Goal: Task Accomplishment & Management: Manage account settings

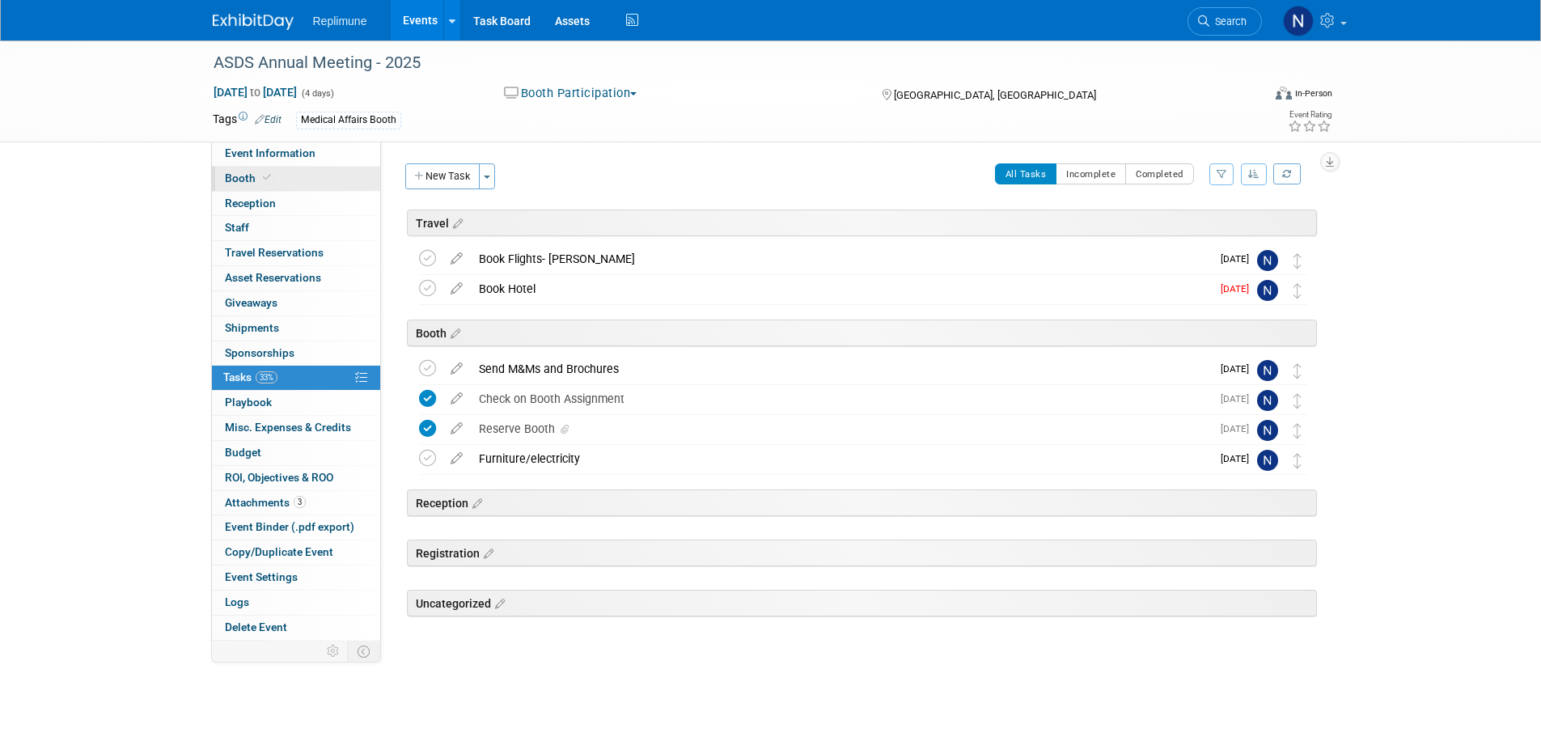
click at [225, 176] on span "Booth" at bounding box center [249, 177] width 49 height 13
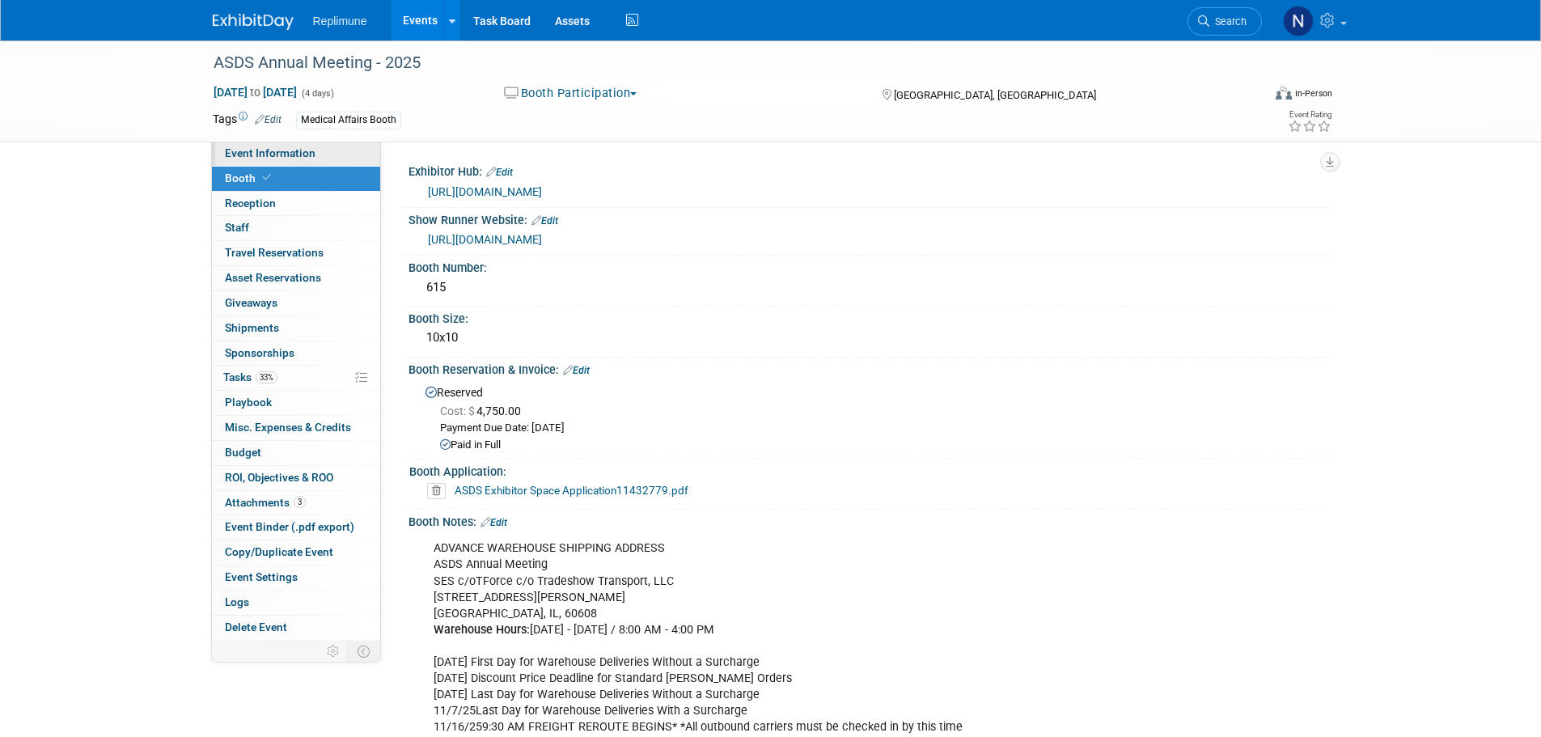
click at [283, 154] on span "Event Information" at bounding box center [270, 152] width 91 height 13
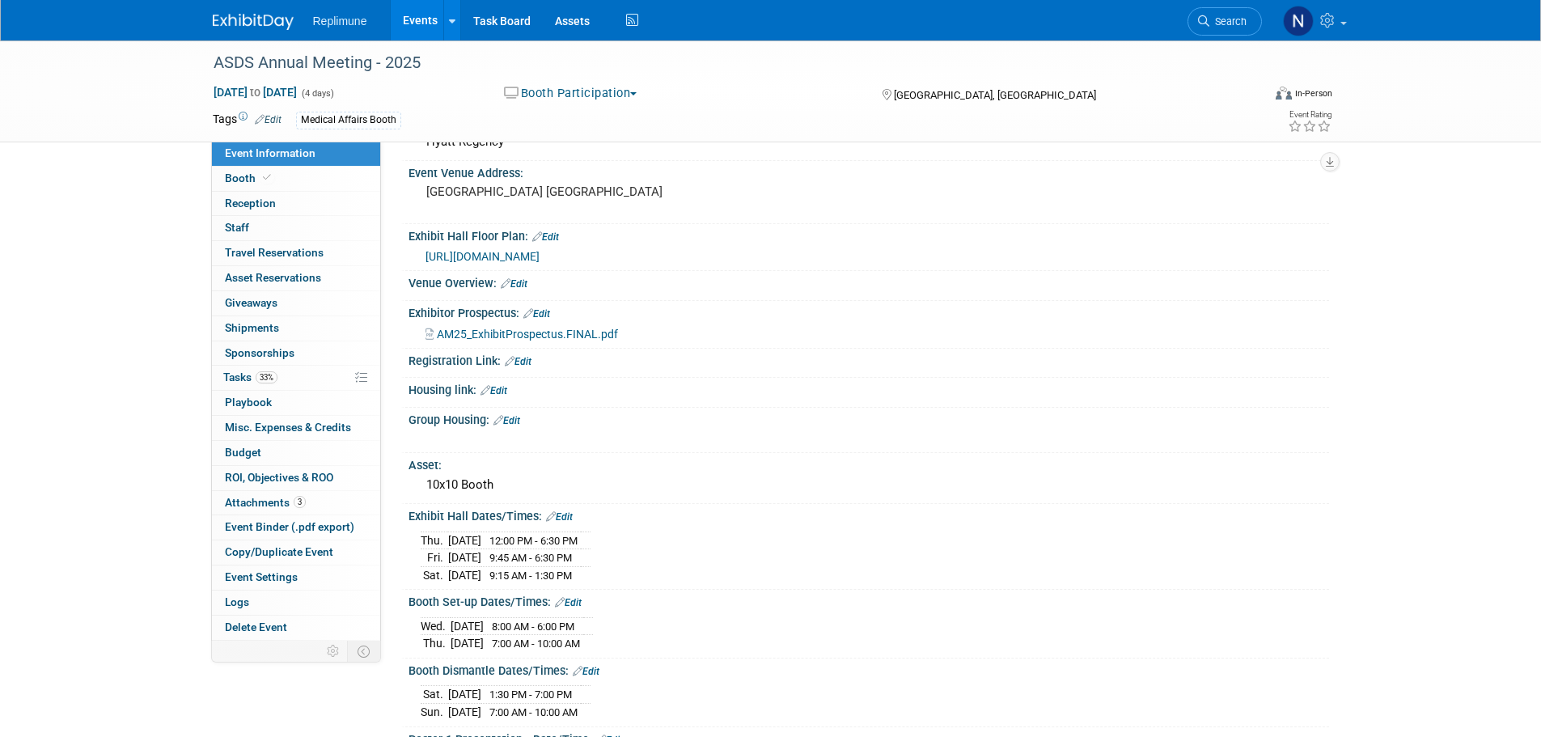
scroll to position [243, 0]
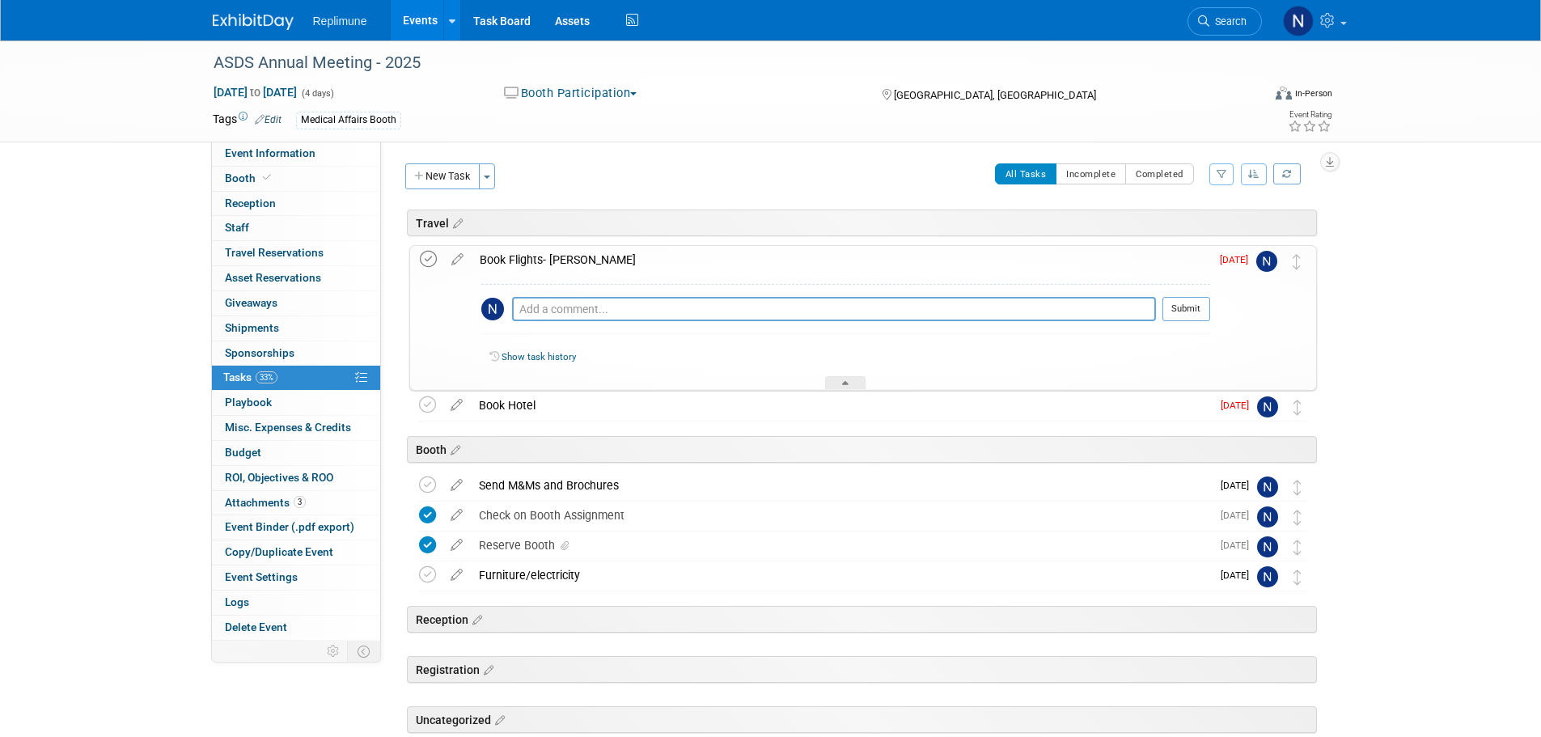
click at [420, 258] on icon at bounding box center [428, 259] width 17 height 17
click at [427, 404] on icon at bounding box center [427, 404] width 17 height 17
click at [1475, 324] on div "ASDS Annual Meeting - 2025 Nov 13, 2025 to Nov 16, 2025 (4 days) Nov 13, 2025 t…" at bounding box center [770, 440] width 1541 height 800
click at [848, 383] on icon at bounding box center [845, 386] width 6 height 10
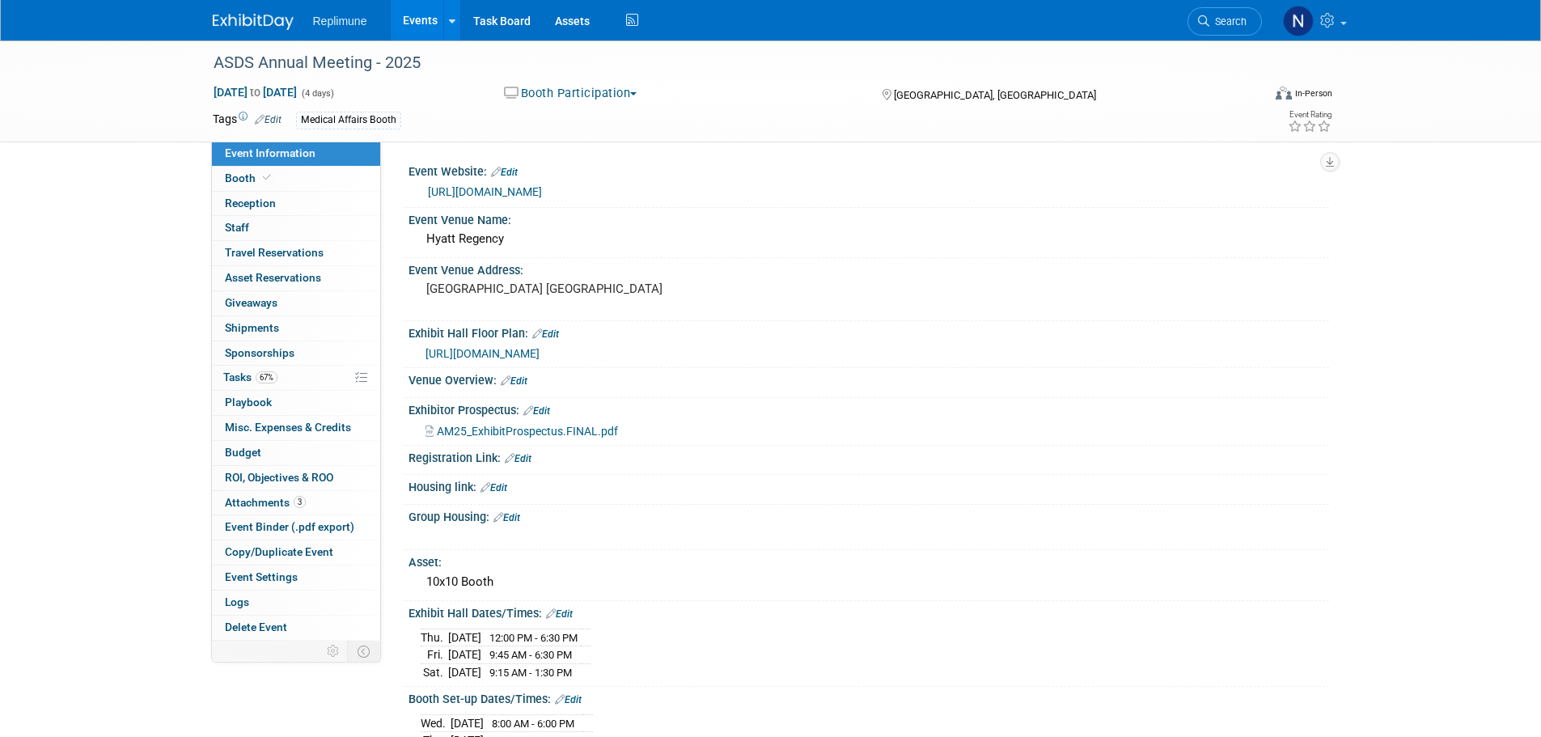
scroll to position [485, 0]
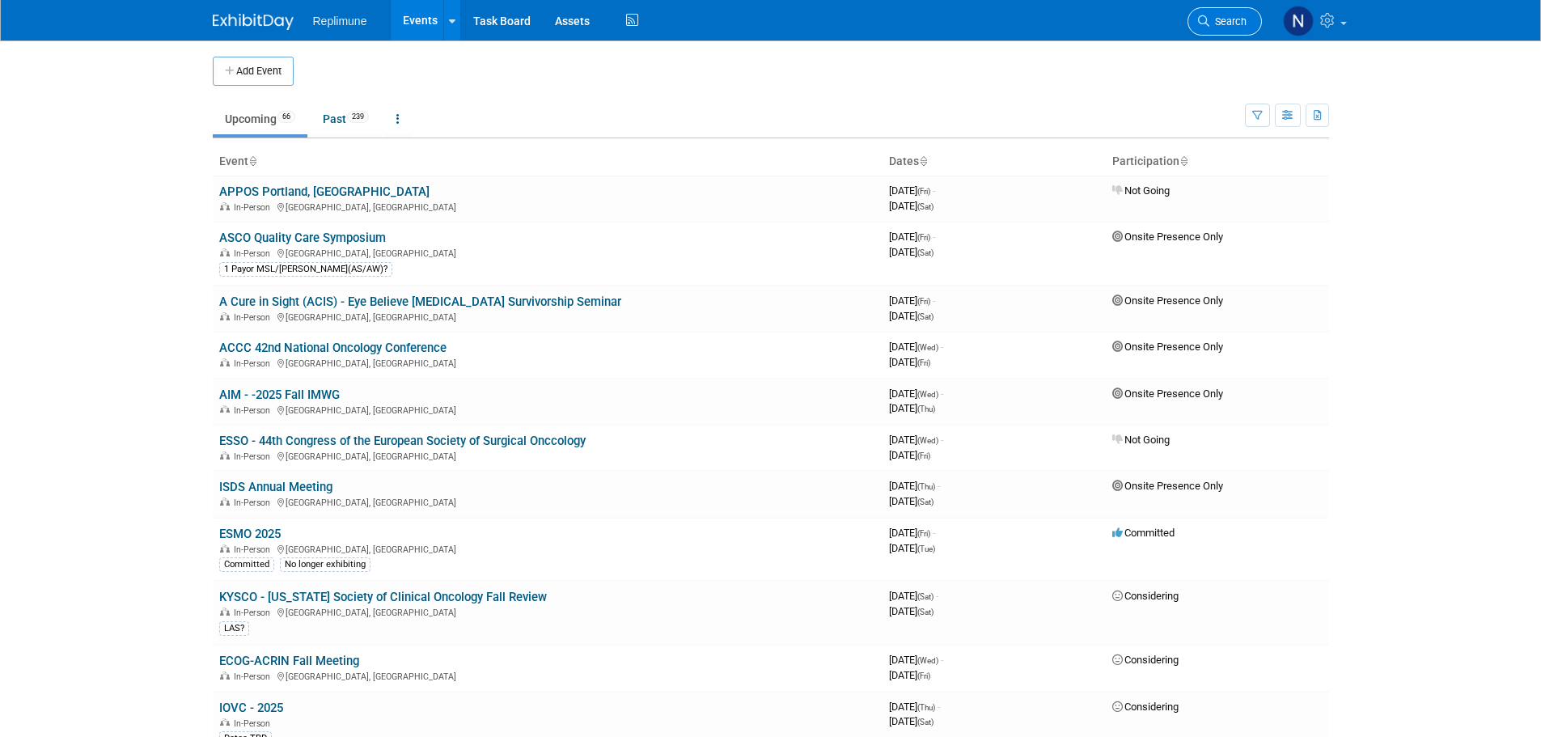
click at [1213, 18] on span "Search" at bounding box center [1227, 21] width 37 height 12
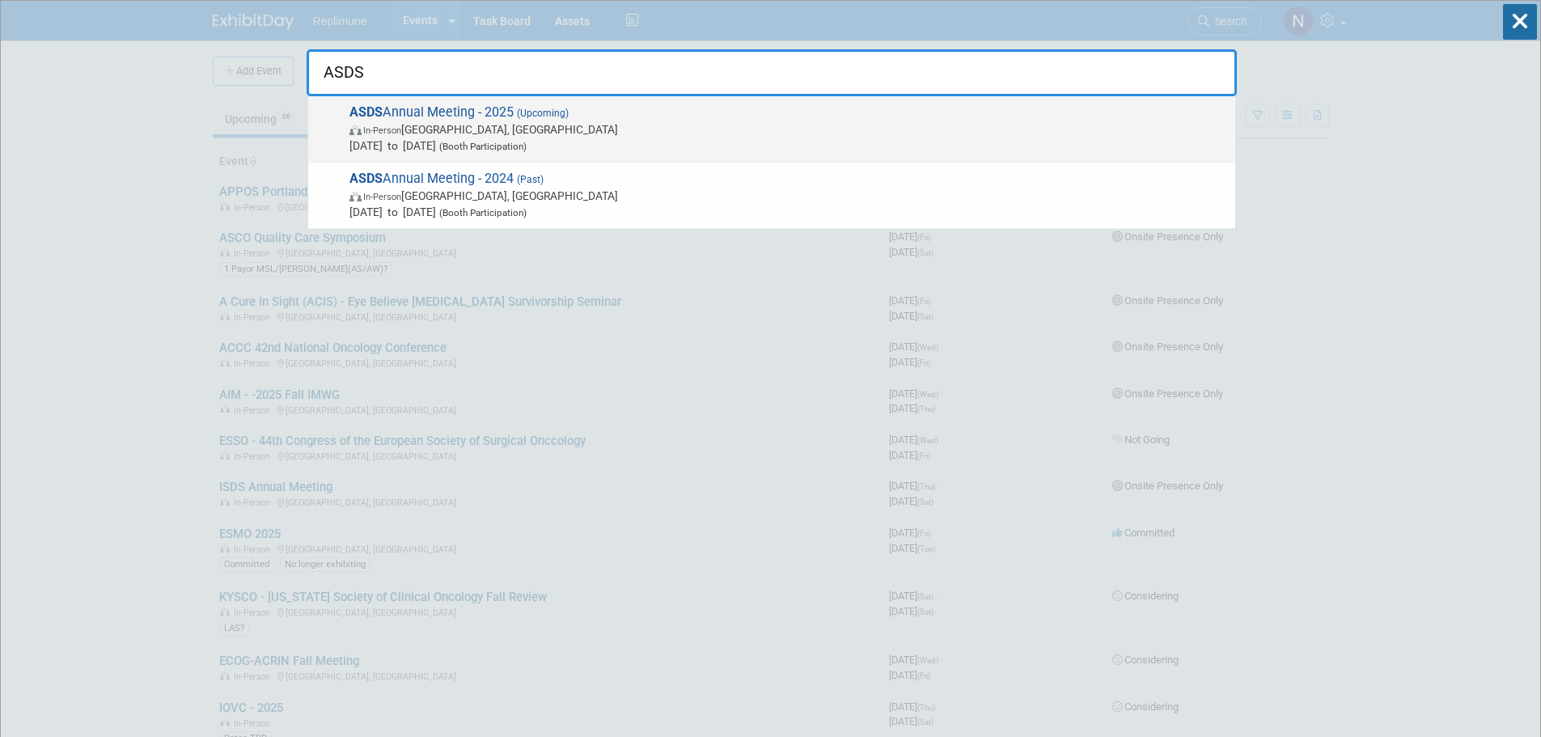
type input "ASDS"
click at [488, 133] on span "In-Person Chicago, IL" at bounding box center [788, 129] width 878 height 16
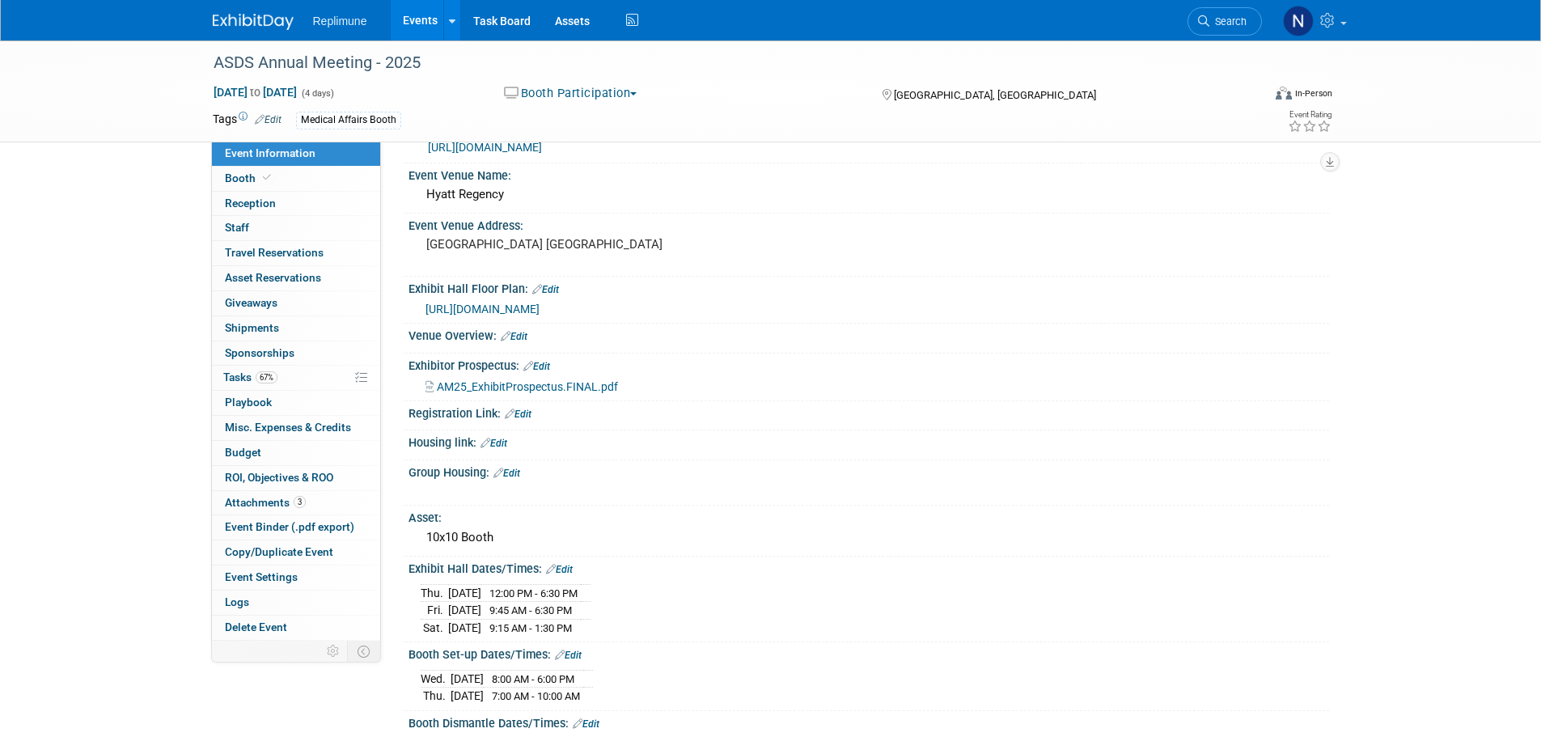
scroll to position [81, 0]
